Goal: Transaction & Acquisition: Purchase product/service

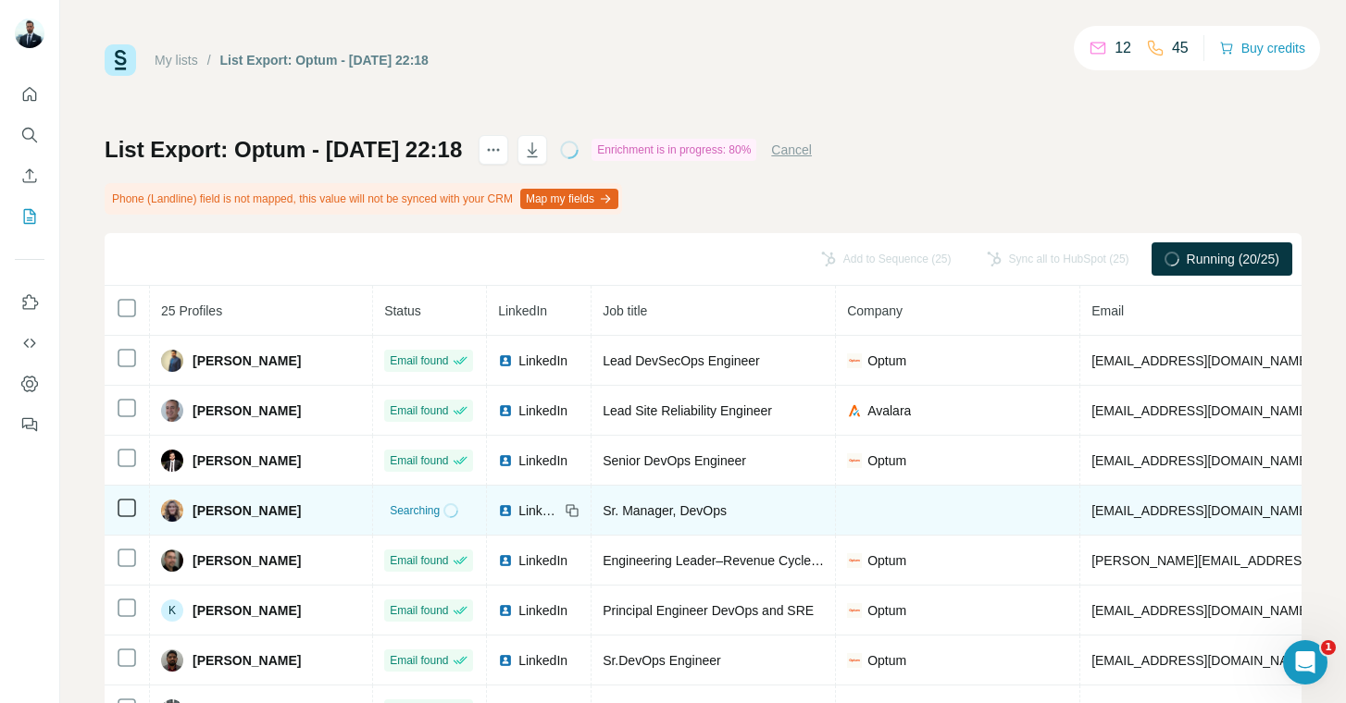
click at [1098, 505] on span "[EMAIL_ADDRESS][DOMAIN_NAME]" at bounding box center [1200, 510] width 219 height 15
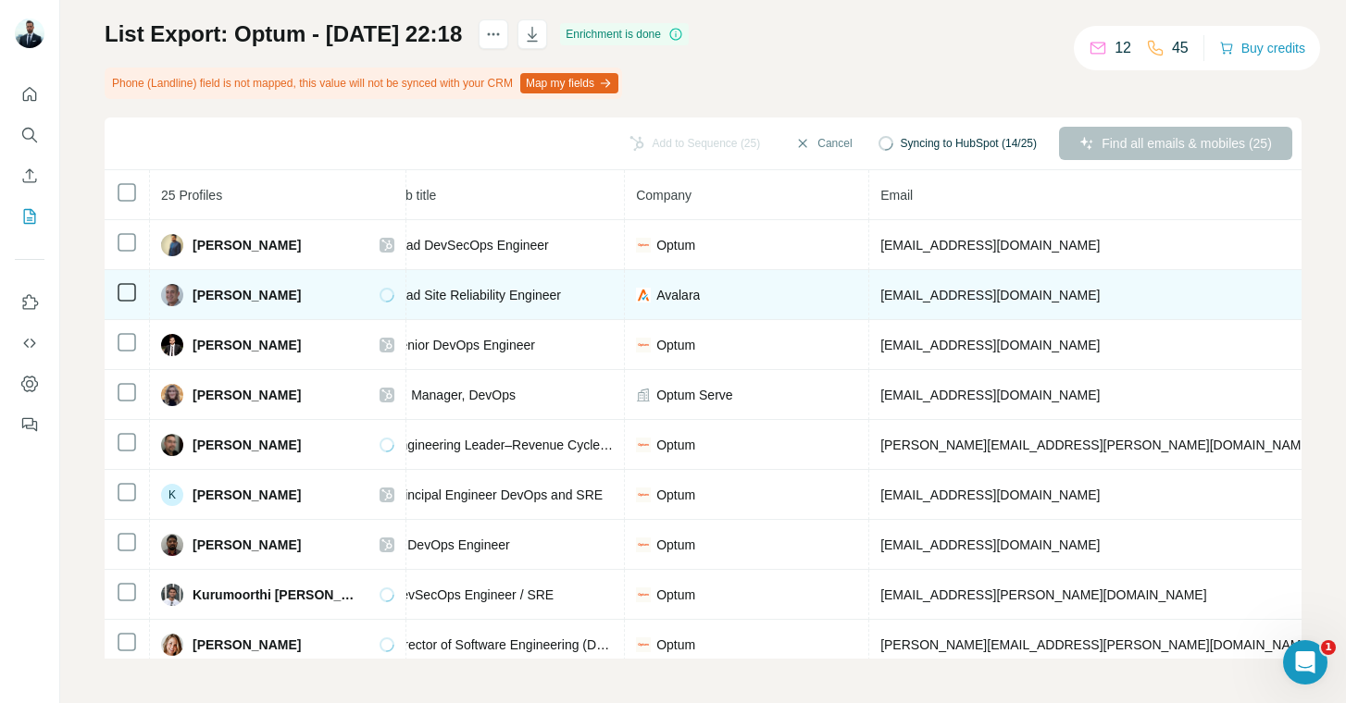
scroll to position [0, 421]
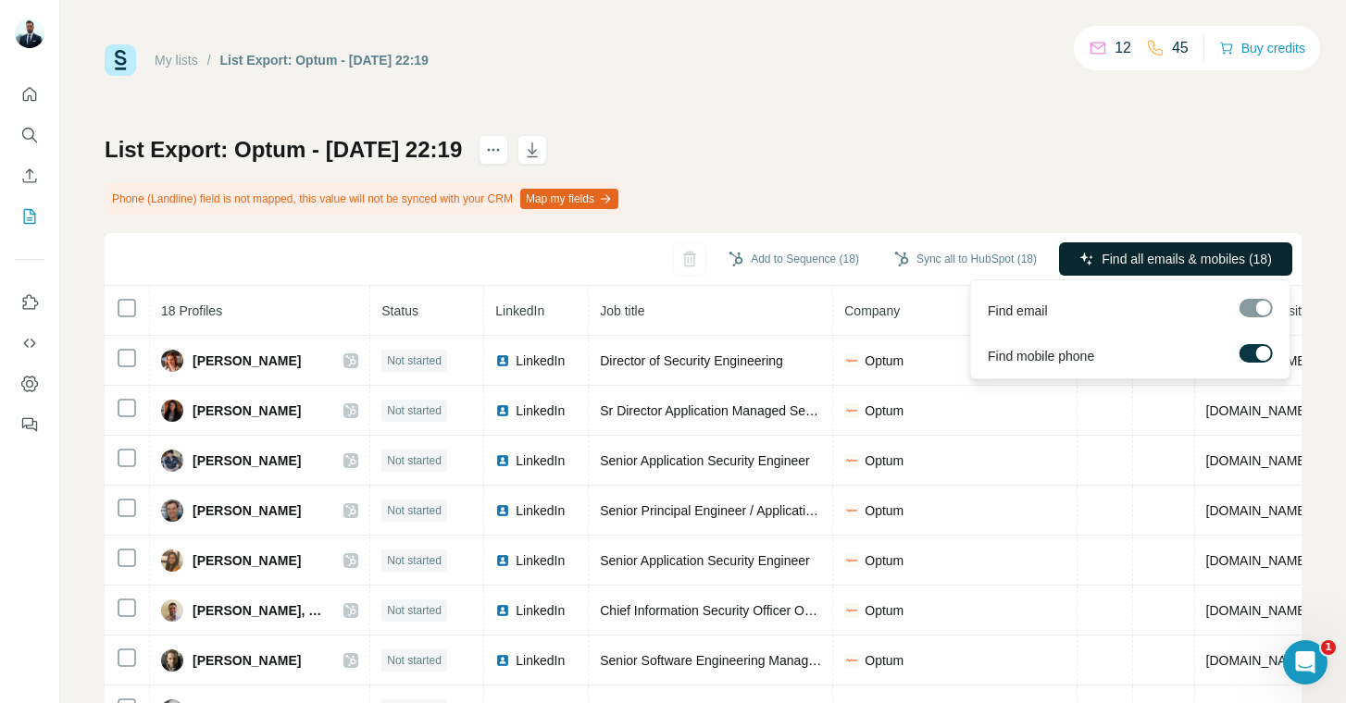
click at [1154, 249] on button "Find all emails & mobiles (18)" at bounding box center [1175, 258] width 233 height 33
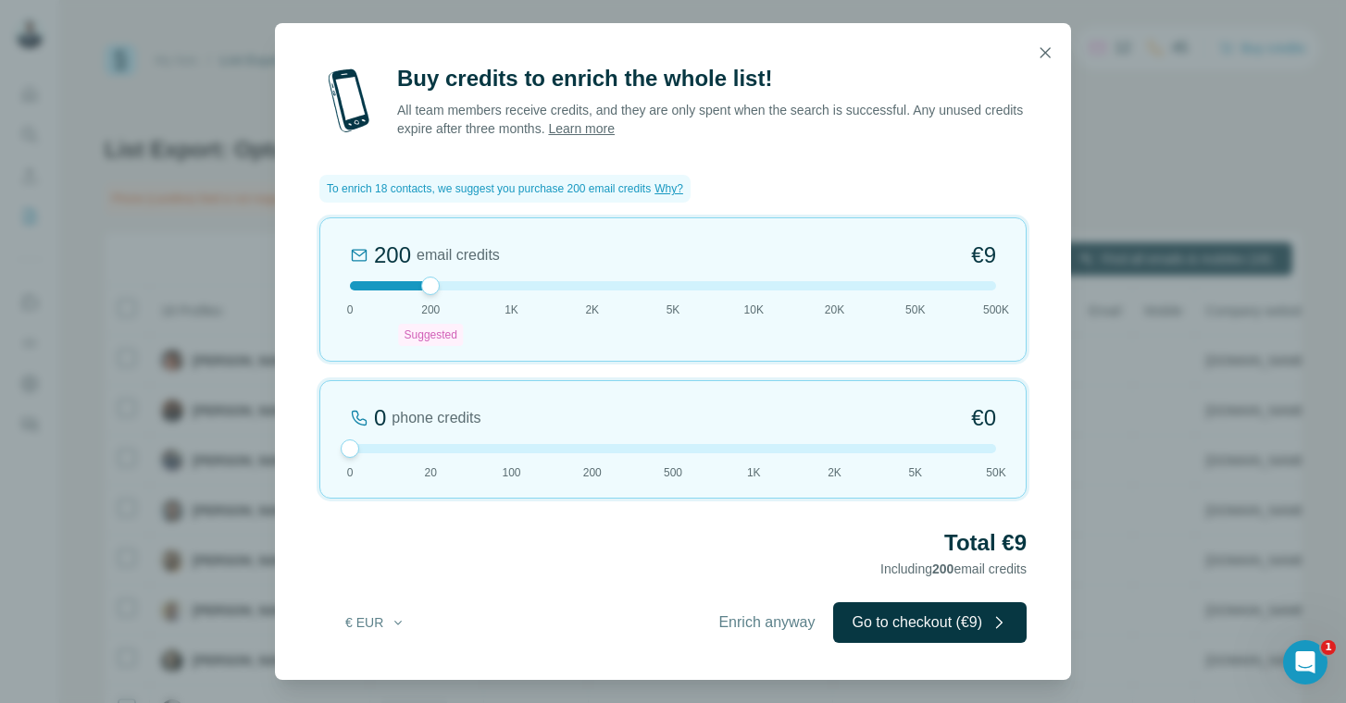
click at [1046, 102] on div "Buy credits to enrich the whole list! All team members receive credits, and the…" at bounding box center [673, 372] width 796 height 616
click at [1042, 60] on icon "button" at bounding box center [1045, 52] width 19 height 19
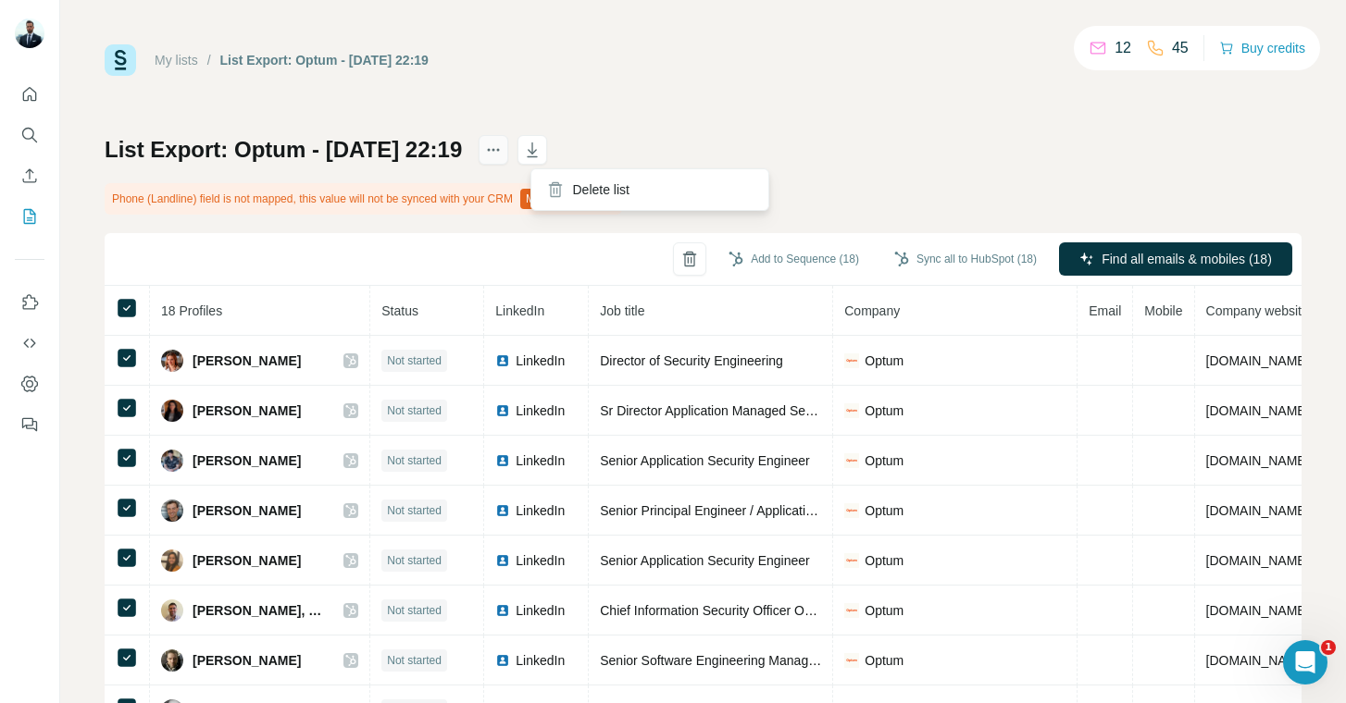
click at [503, 153] on icon "actions" at bounding box center [493, 150] width 19 height 19
click at [770, 108] on div "My lists / List Export: Optum - 09/10/2025 22:19 12 45 Buy credits List Export:…" at bounding box center [703, 409] width 1197 height 730
